Goal: Information Seeking & Learning: Learn about a topic

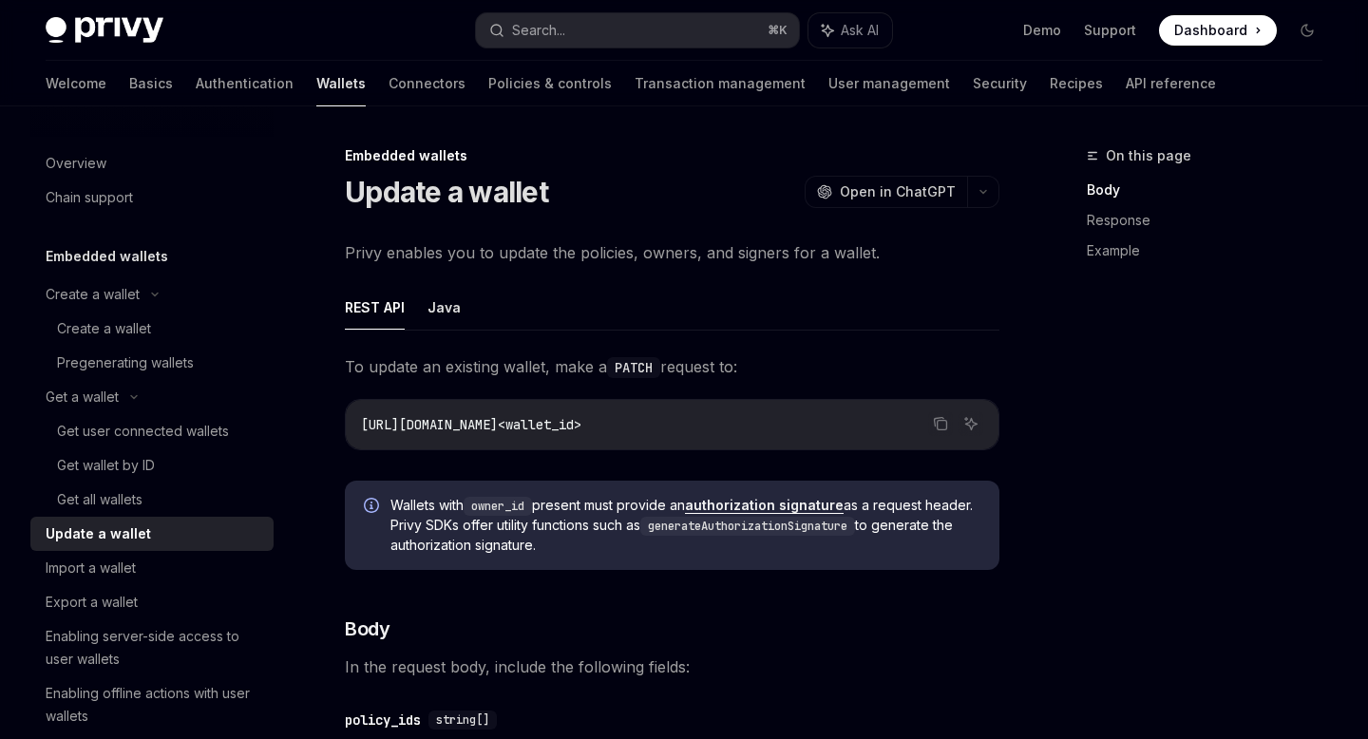
scroll to position [486, 0]
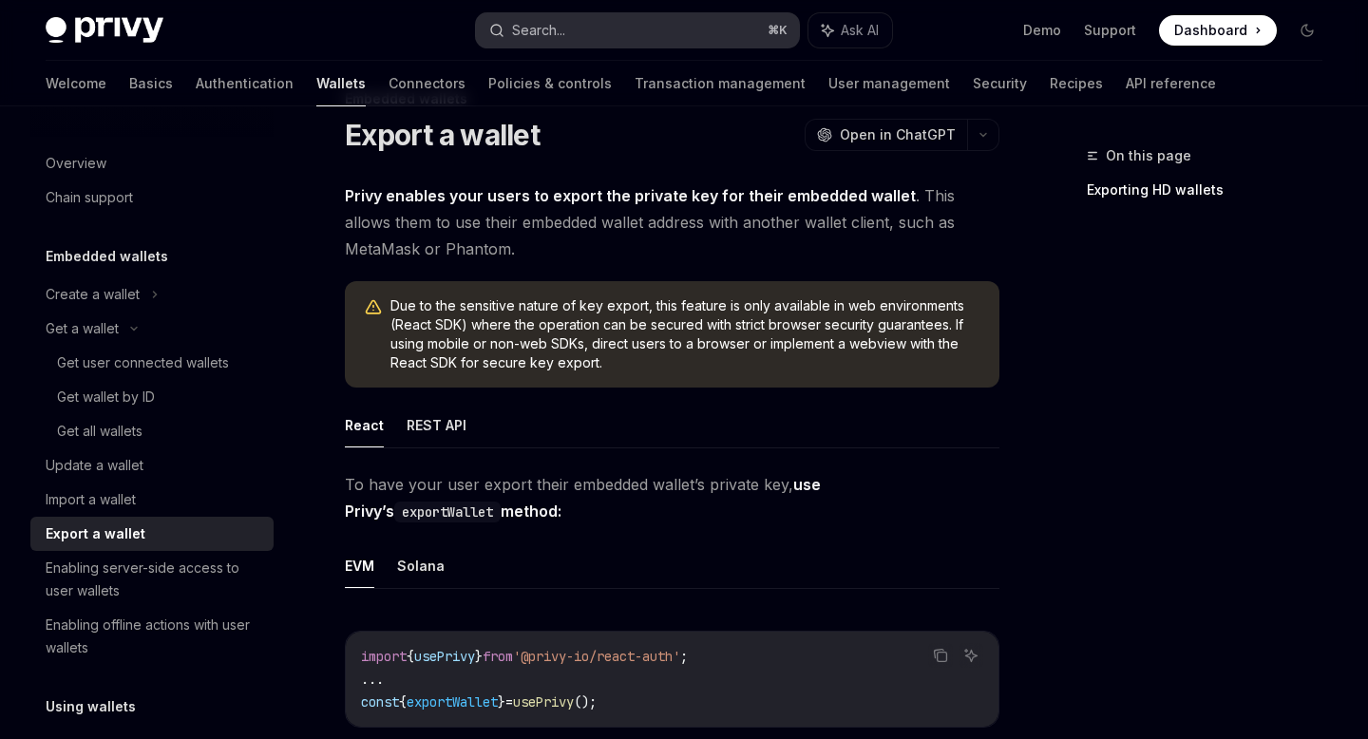
click at [573, 31] on button "Search... ⌘ K" at bounding box center [637, 30] width 322 height 34
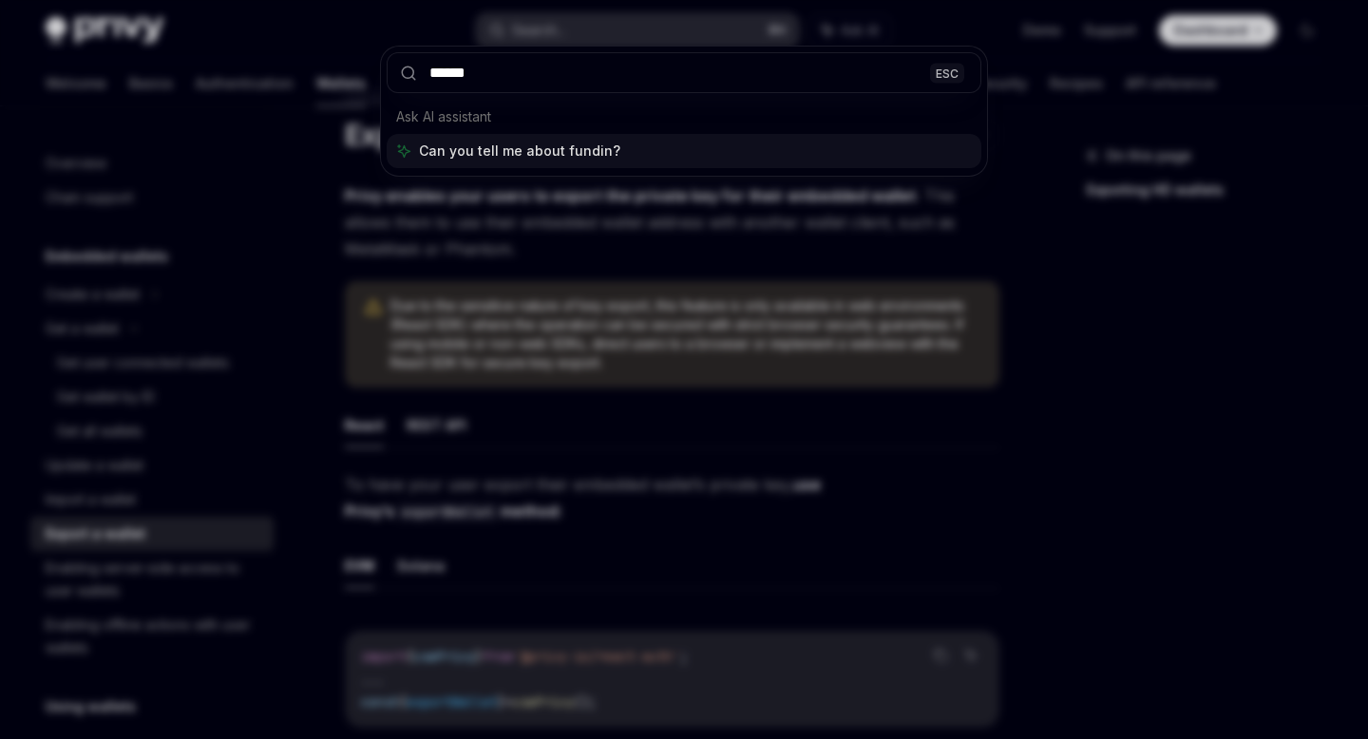
type input "*******"
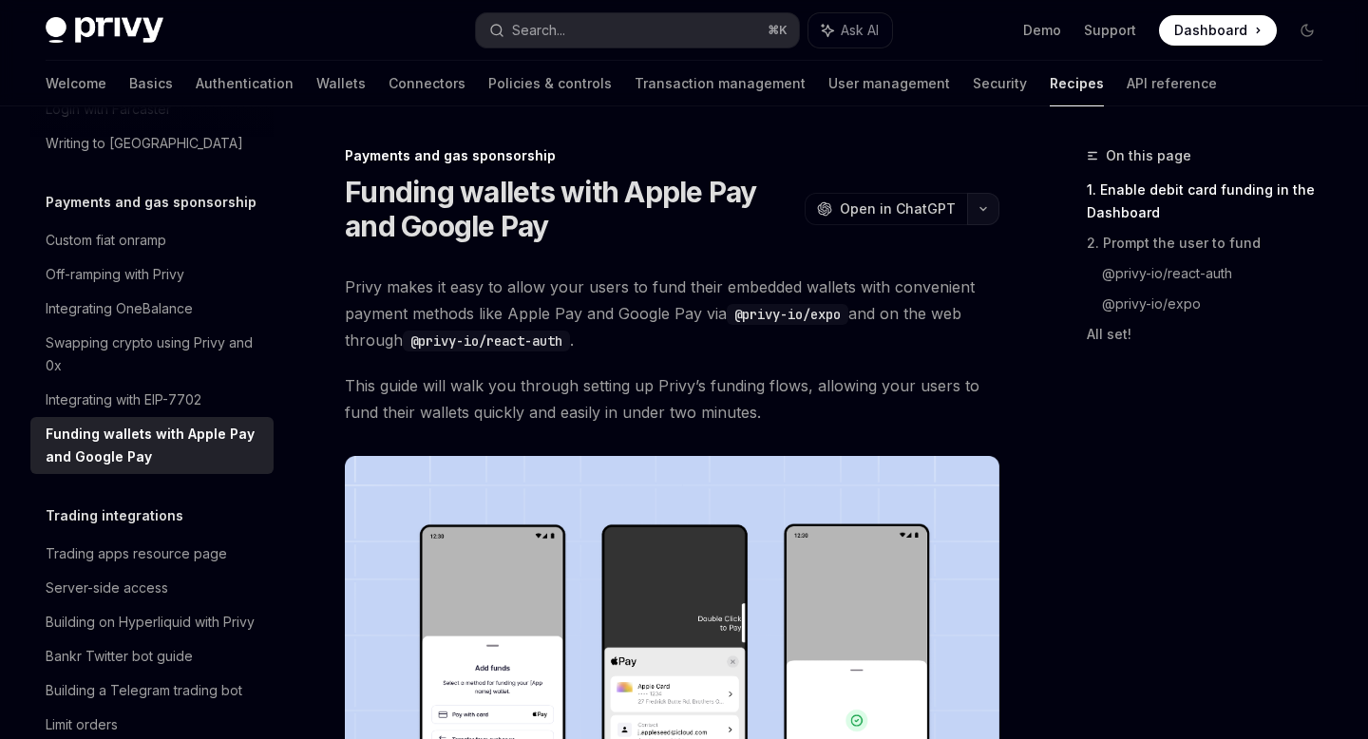
click at [985, 219] on button "button" at bounding box center [983, 209] width 32 height 32
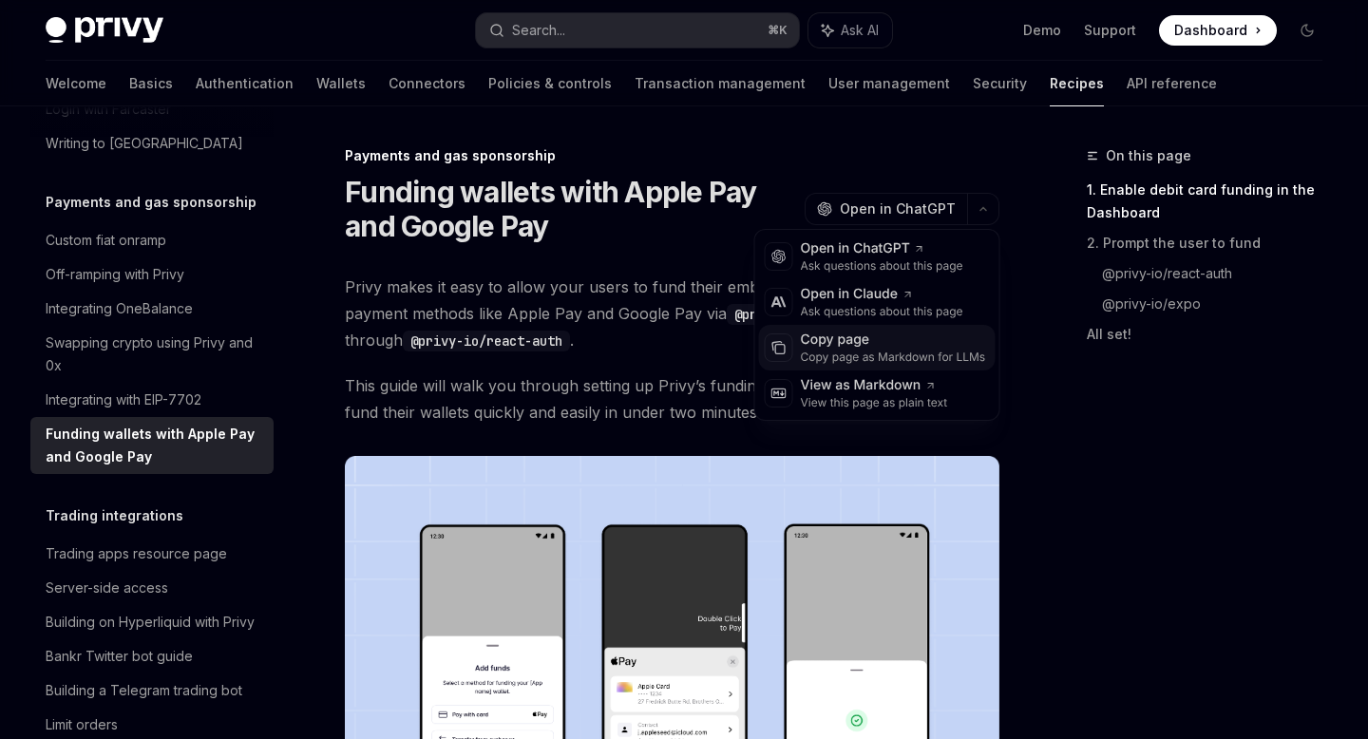
click at [901, 345] on div "Copy page" at bounding box center [893, 340] width 185 height 19
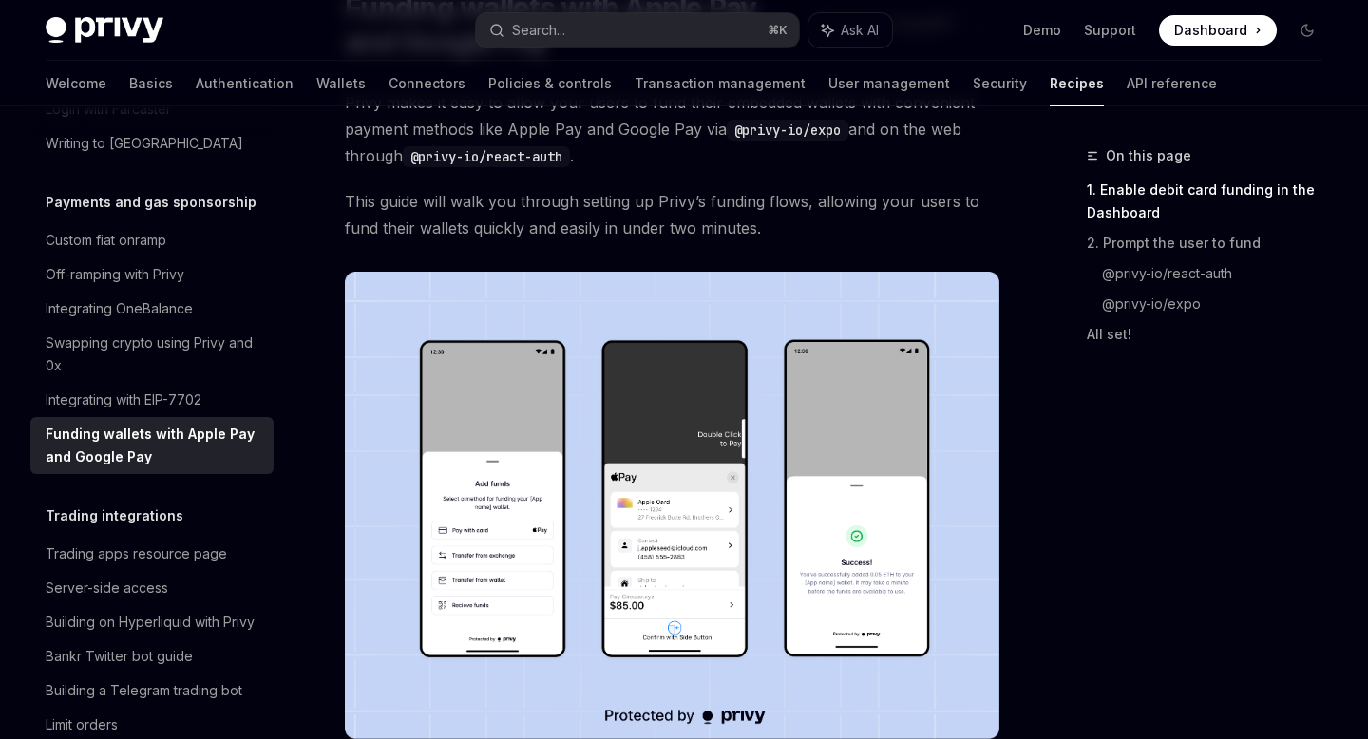
scroll to position [192, 0]
